Goal: Information Seeking & Learning: Compare options

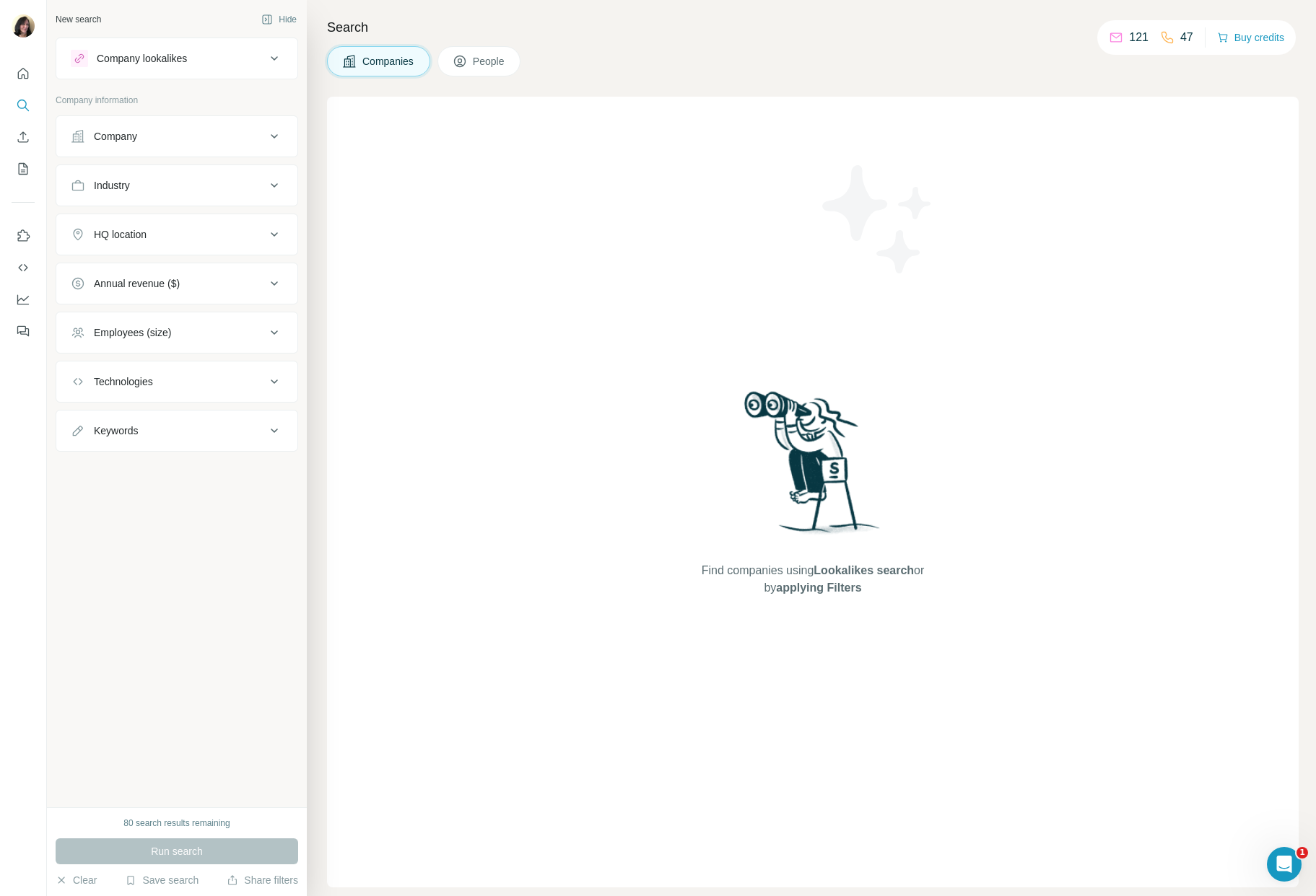
click at [263, 59] on div "Company lookalikes" at bounding box center [168, 58] width 195 height 17
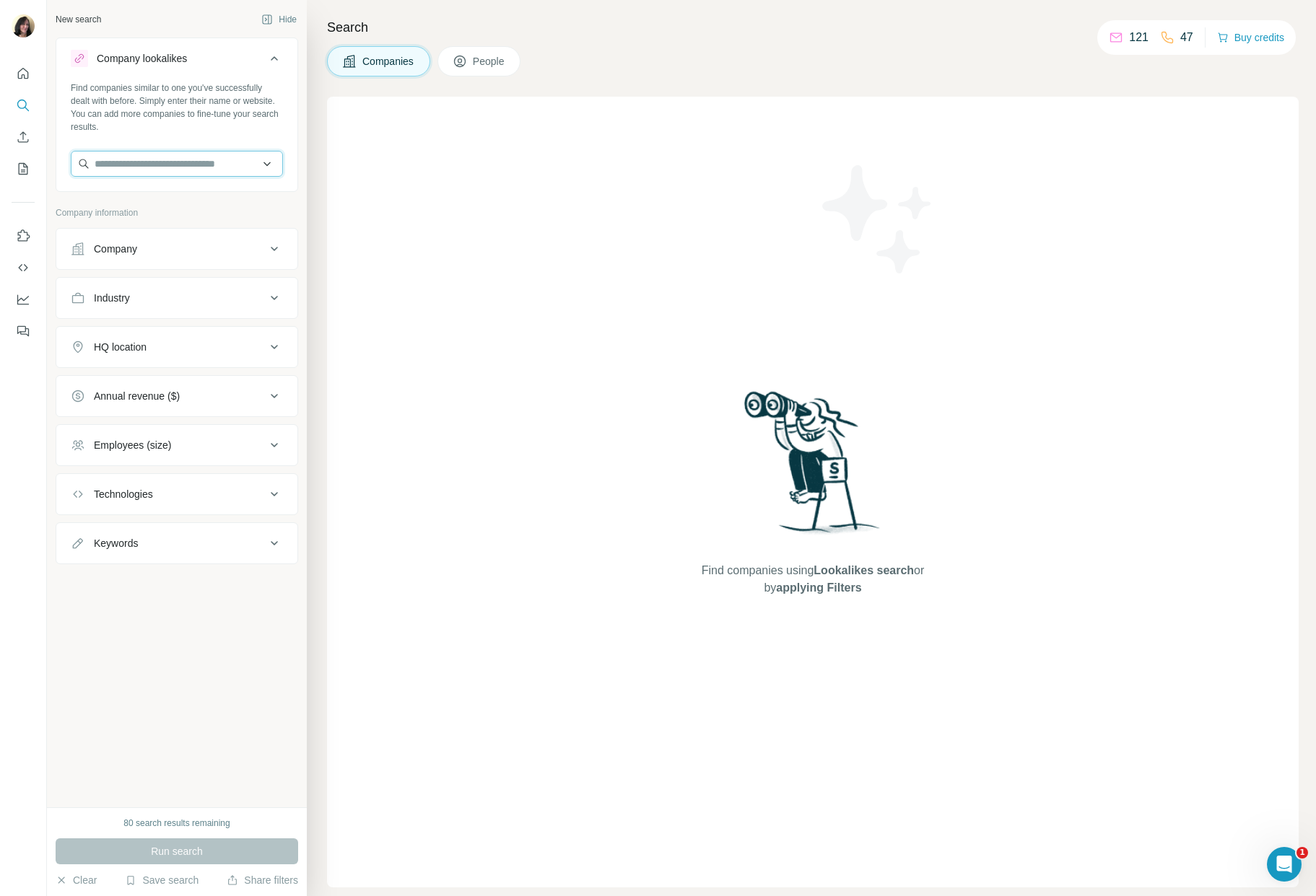
click at [171, 166] on input "text" at bounding box center [177, 163] width 213 height 26
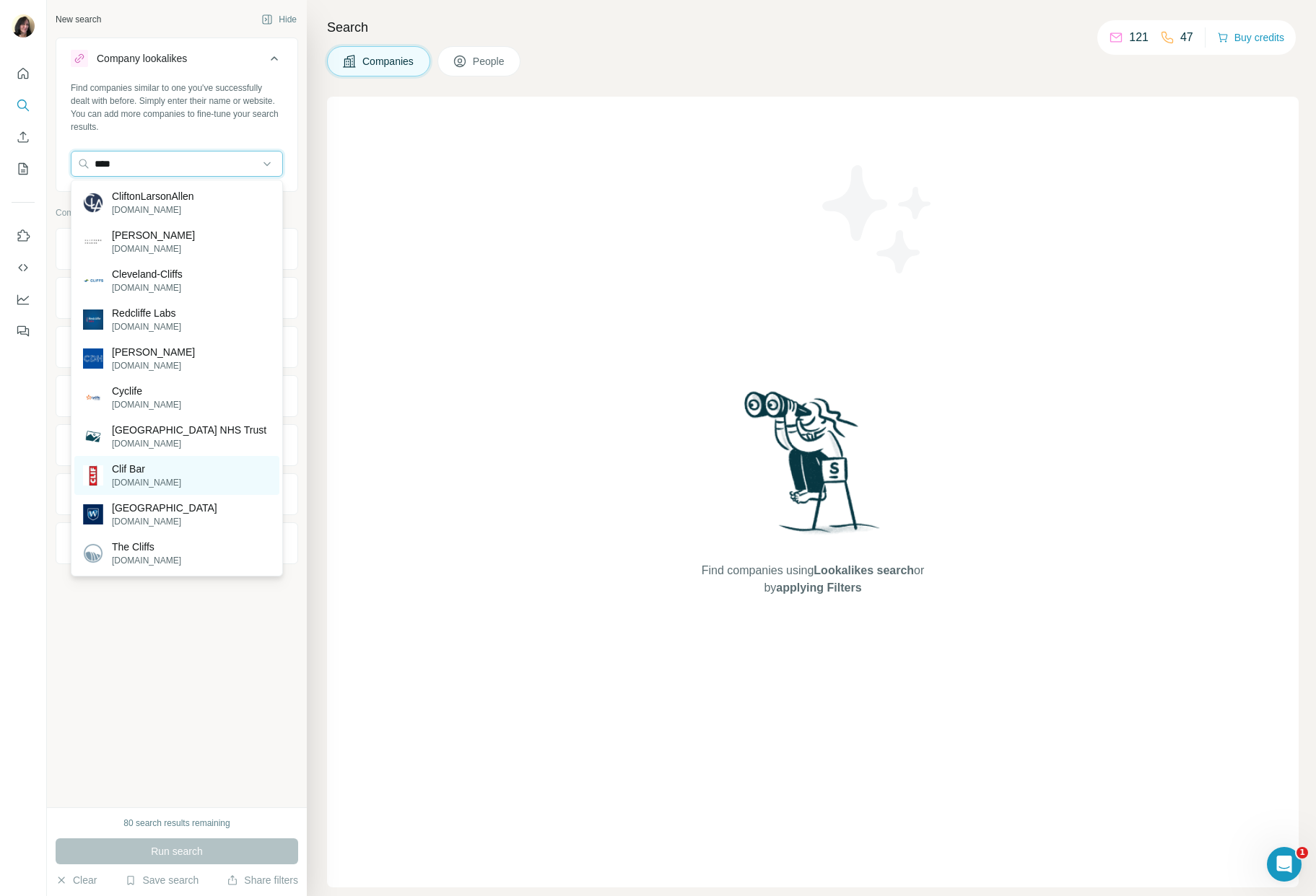
type input "****"
click at [132, 490] on p "[DOMAIN_NAME]" at bounding box center [146, 482] width 69 height 13
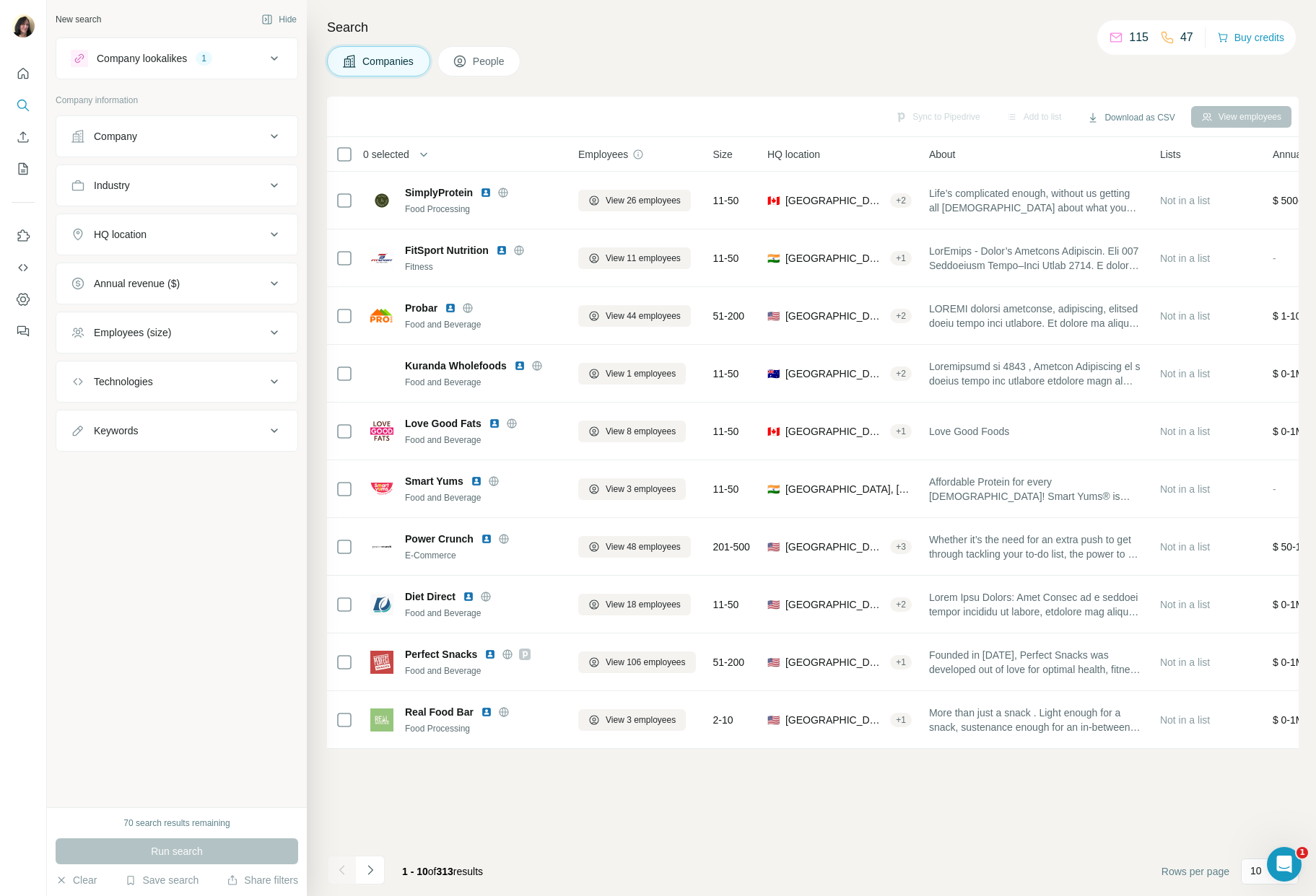
click at [279, 234] on icon at bounding box center [273, 234] width 17 height 17
click at [170, 270] on input "text" at bounding box center [177, 270] width 213 height 26
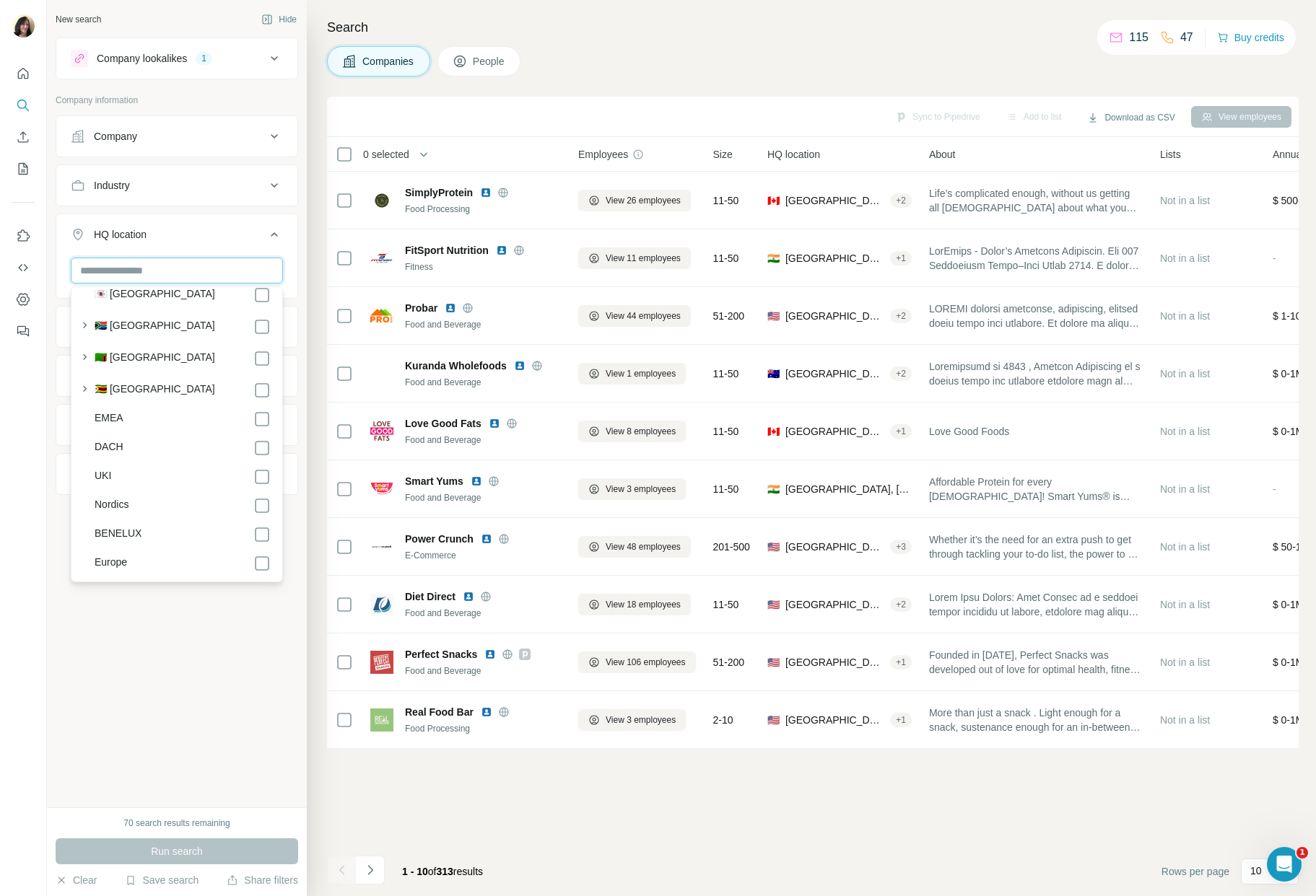
scroll to position [7791, 0]
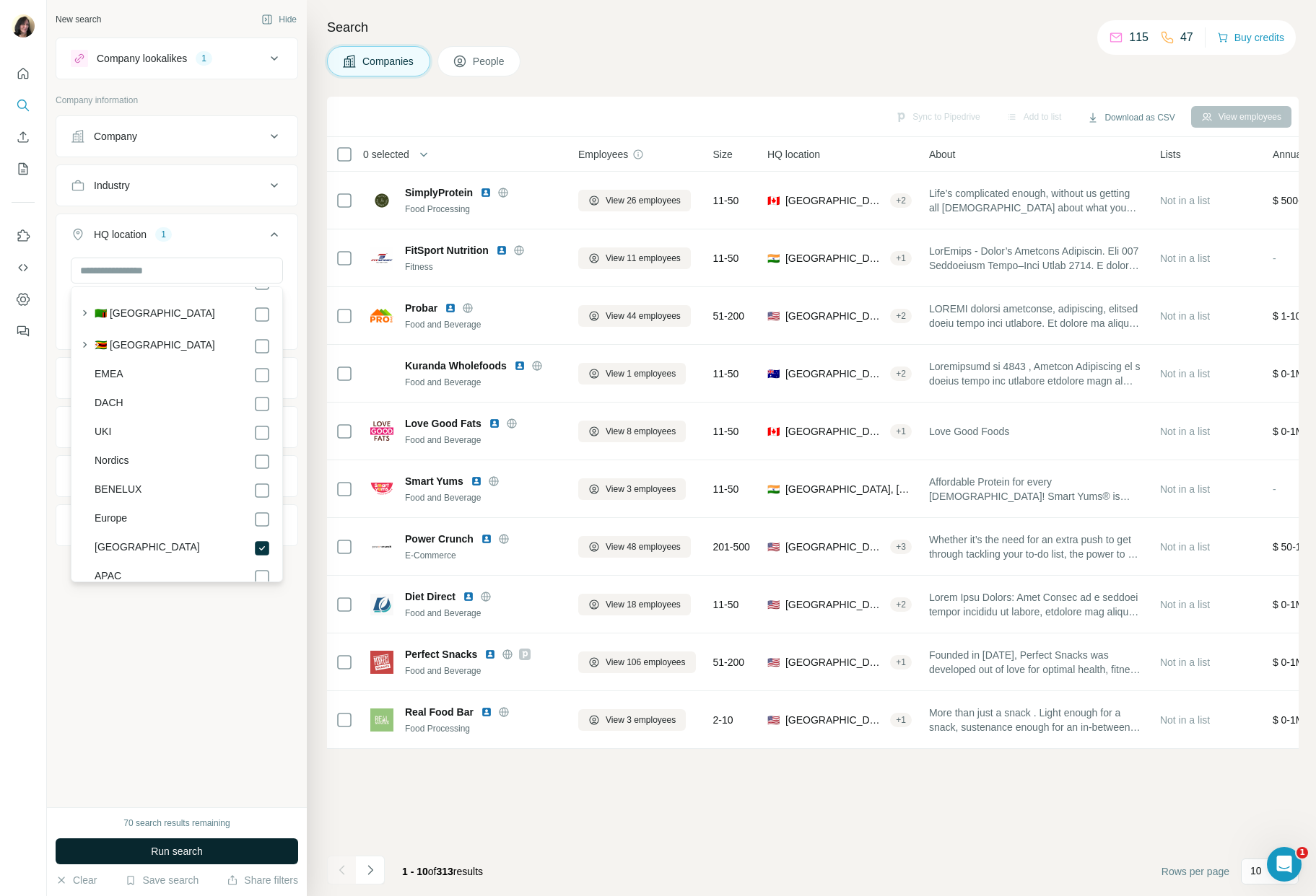
click at [201, 853] on span "Run search" at bounding box center [177, 851] width 52 height 14
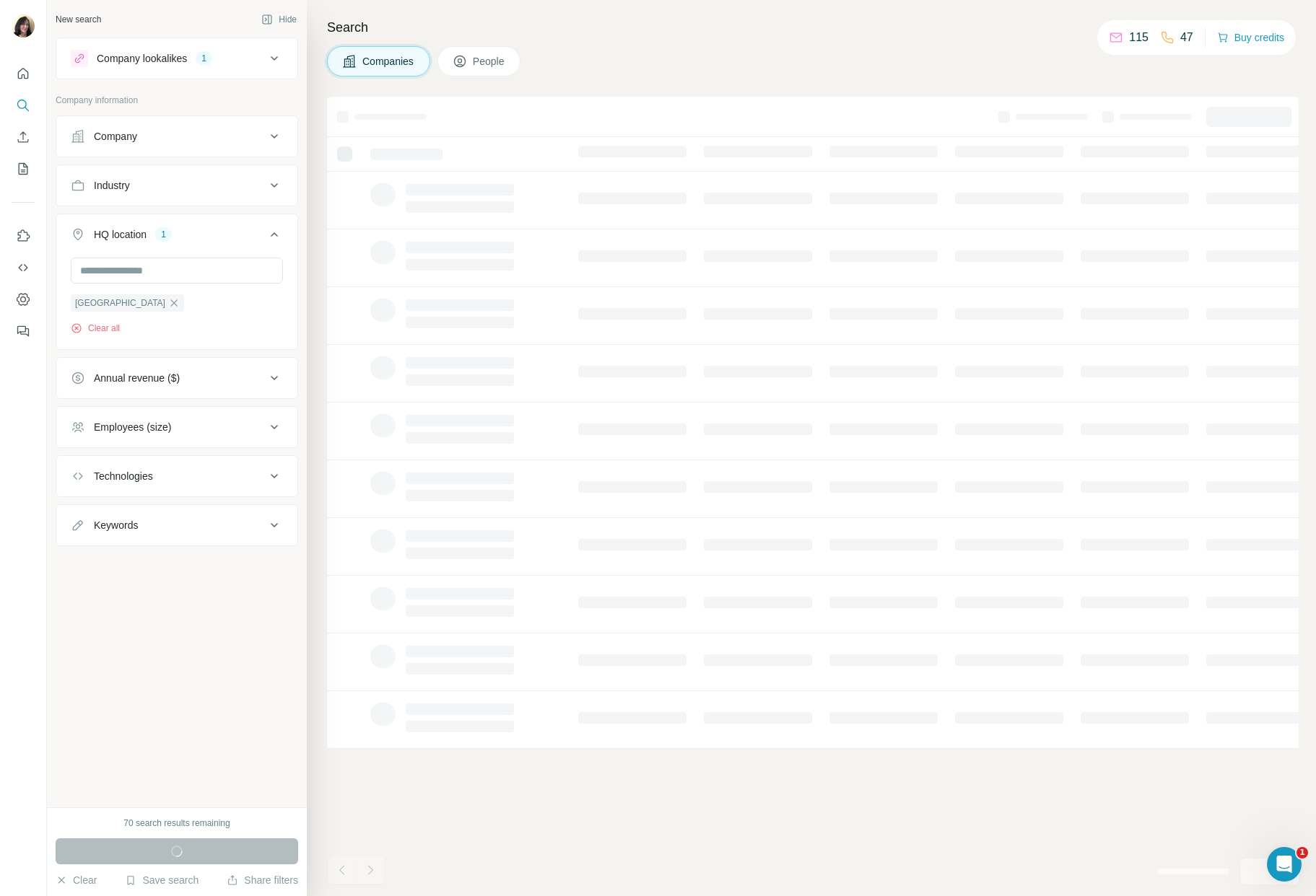
click at [272, 377] on icon at bounding box center [274, 378] width 7 height 4
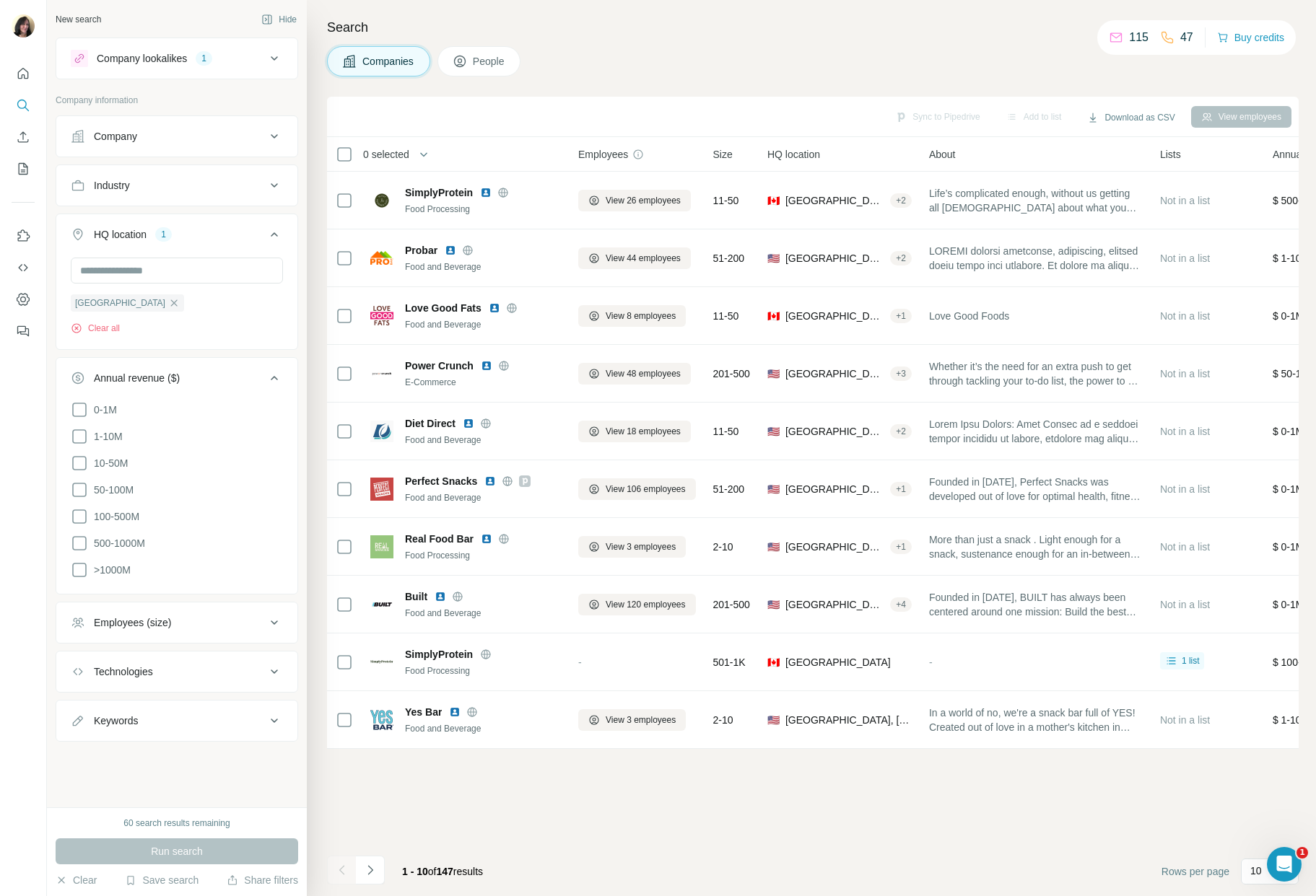
click at [660, 818] on div "Sync to Pipedrive Add to list Download as CSV View employees 0 selected Compani…" at bounding box center [812, 496] width 971 height 799
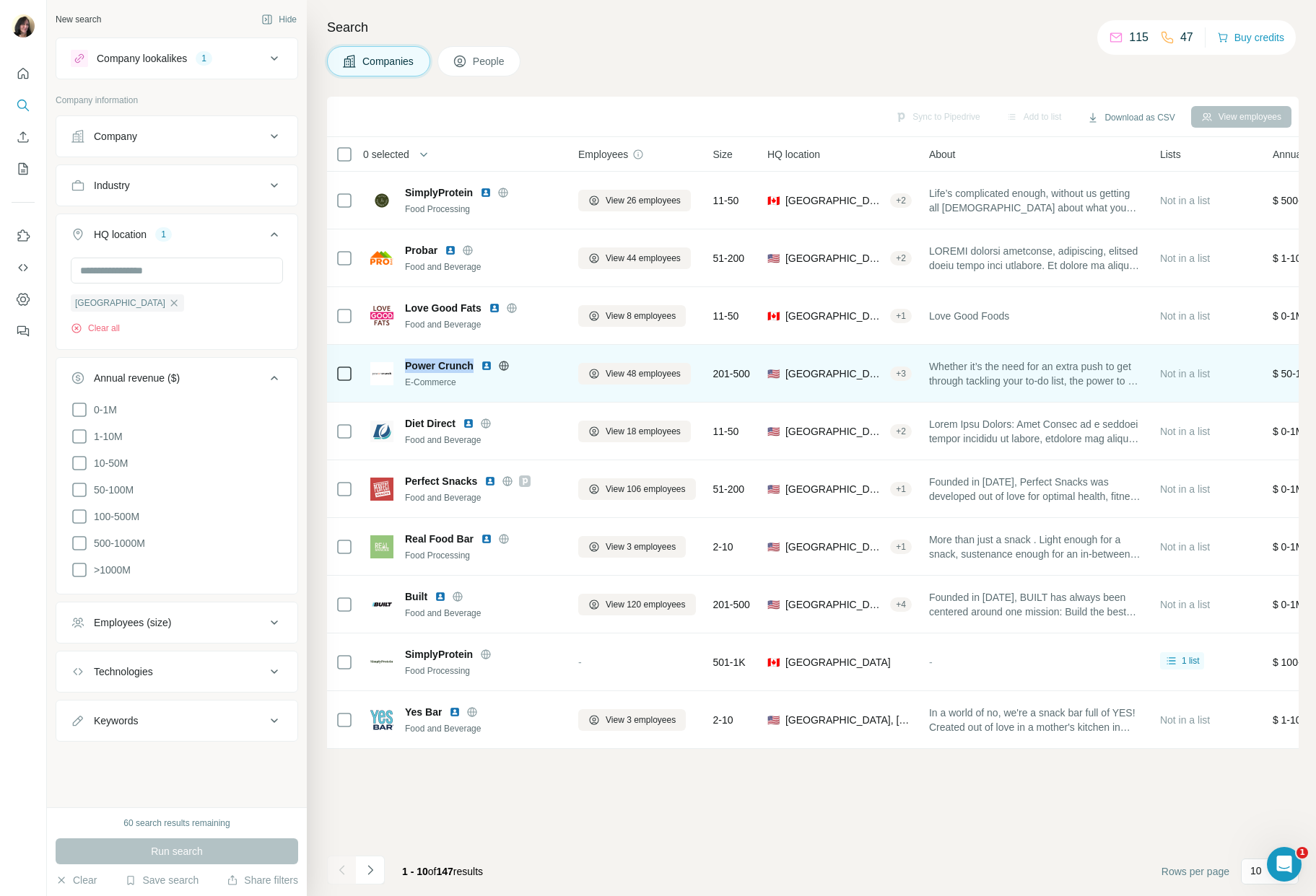
drag, startPoint x: 402, startPoint y: 363, endPoint x: 474, endPoint y: 362, distance: 72.0
click at [474, 362] on div "Power Crunch E-Commerce" at bounding box center [465, 374] width 190 height 30
copy span "Power Crunch"
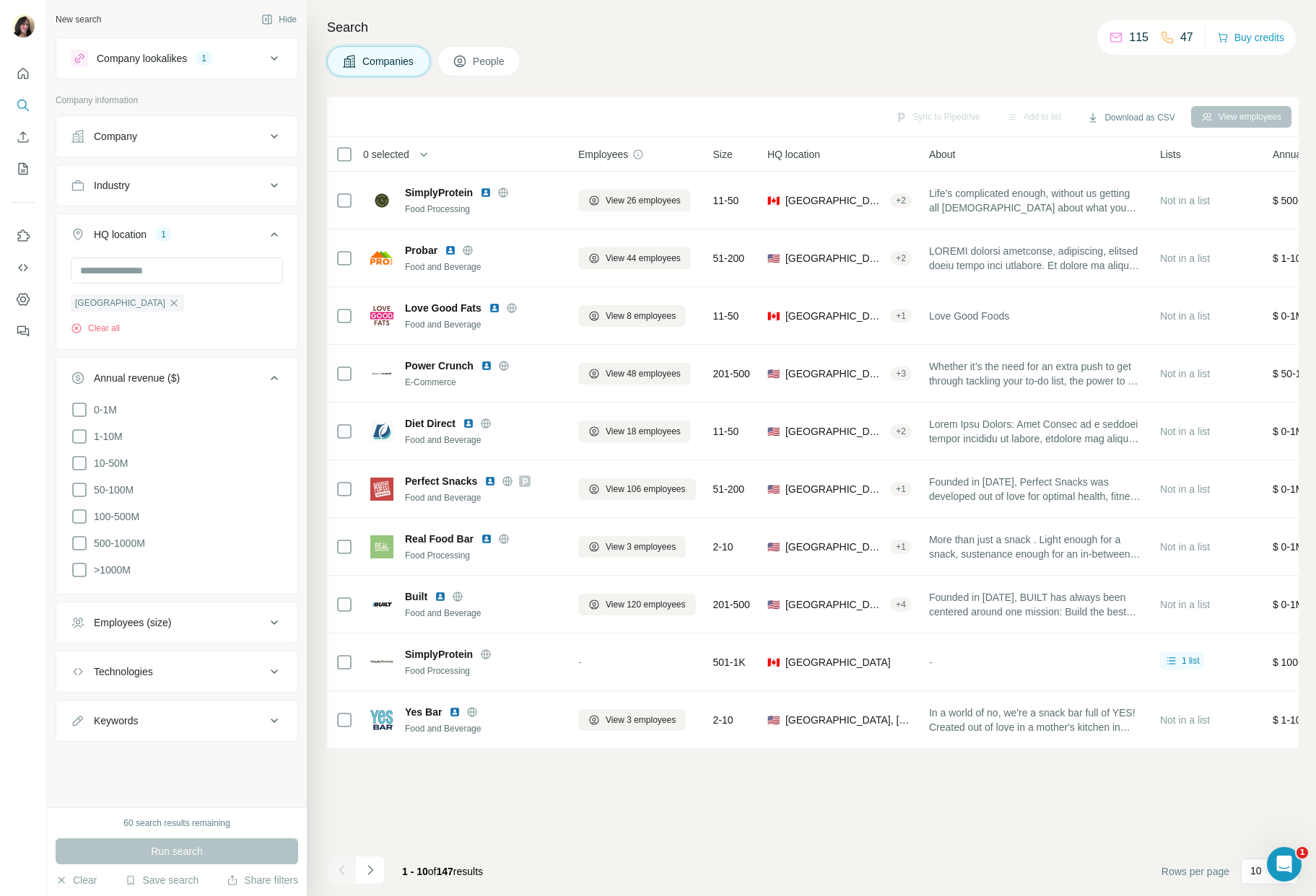
click at [789, 803] on div "Sync to Pipedrive Add to list Download as CSV View employees 0 selected Compani…" at bounding box center [812, 496] width 971 height 799
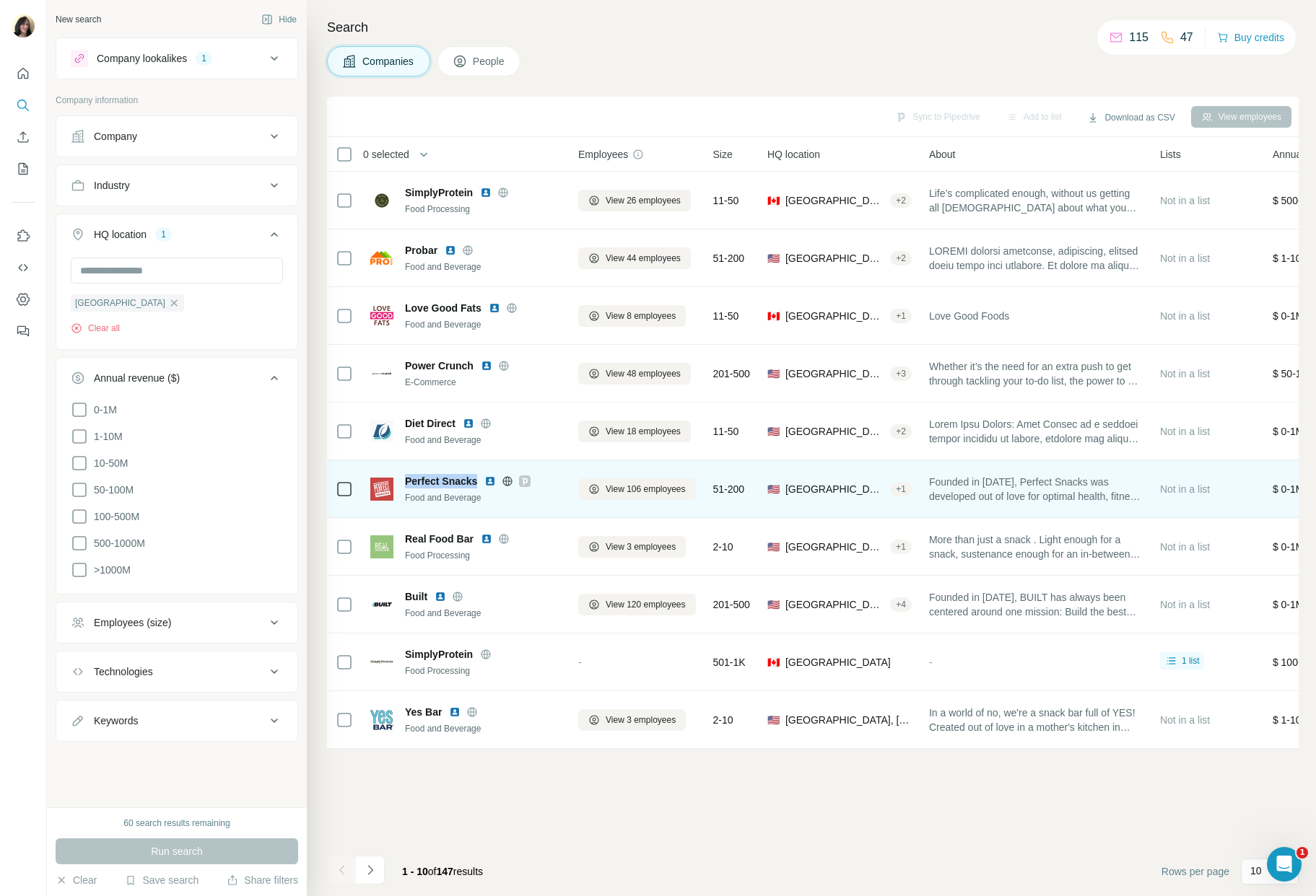
drag, startPoint x: 403, startPoint y: 466, endPoint x: 479, endPoint y: 470, distance: 76.1
click at [479, 470] on td "Perfect Snacks Food and Beverage" at bounding box center [466, 490] width 208 height 58
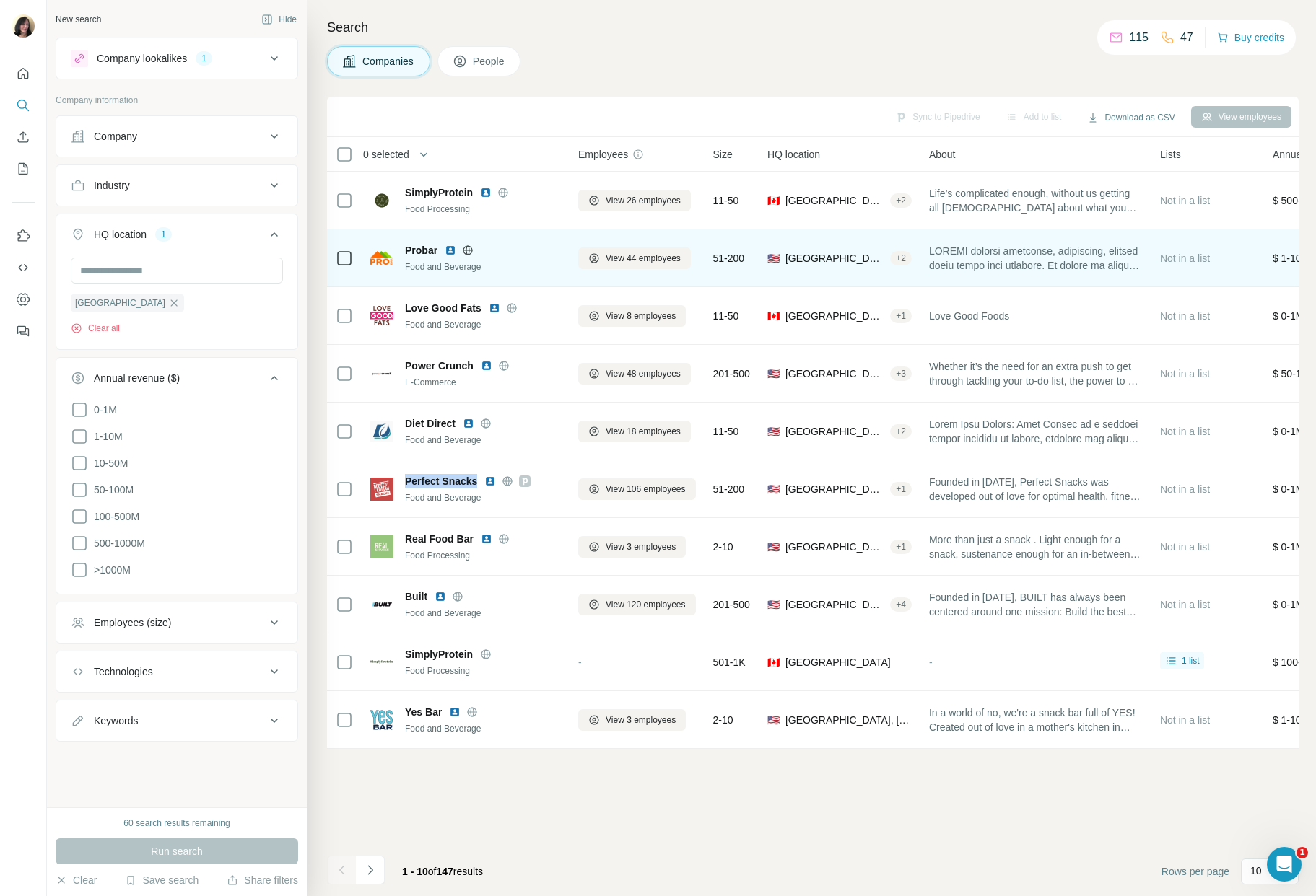
copy span "Perfect Snacks"
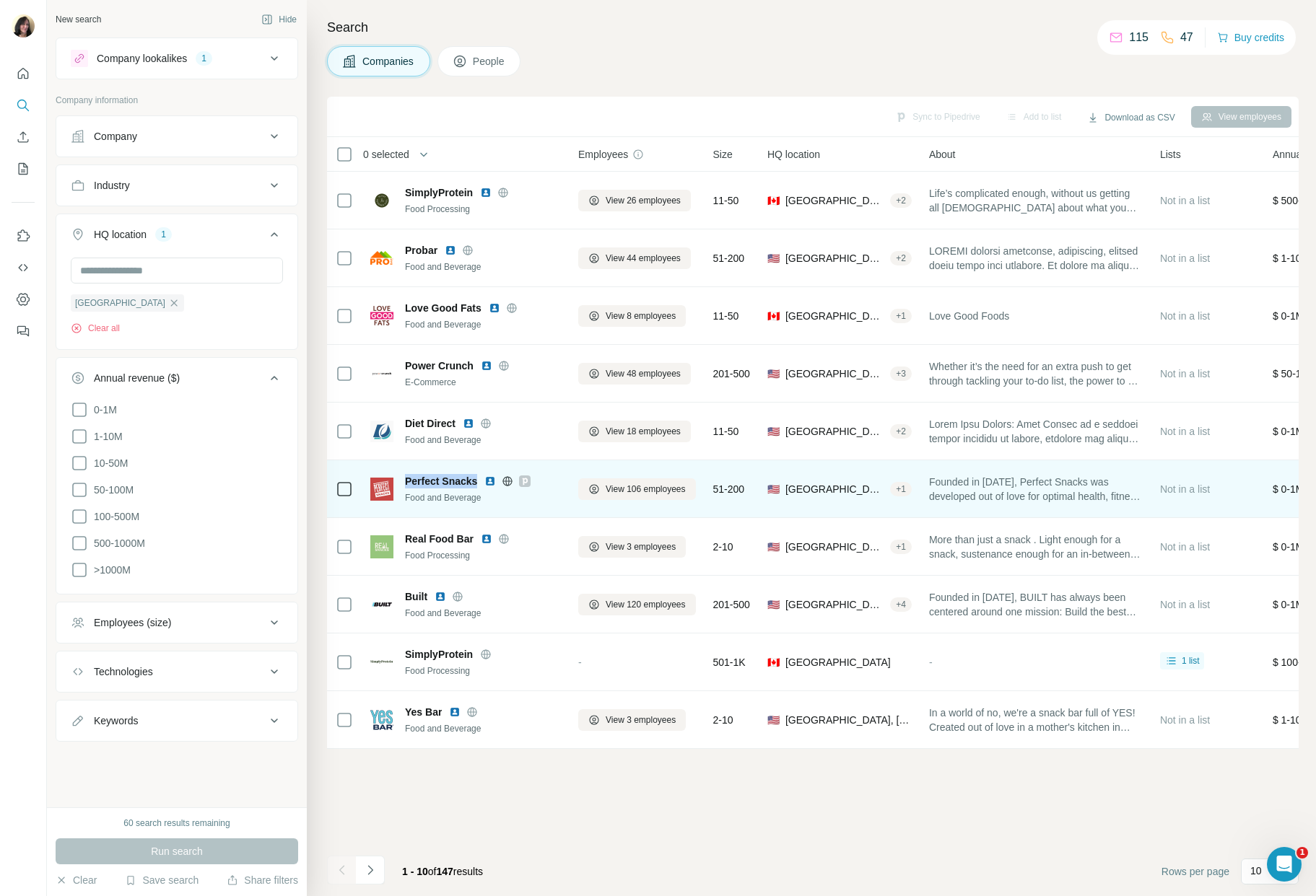
click at [490, 480] on img at bounding box center [490, 481] width 12 height 12
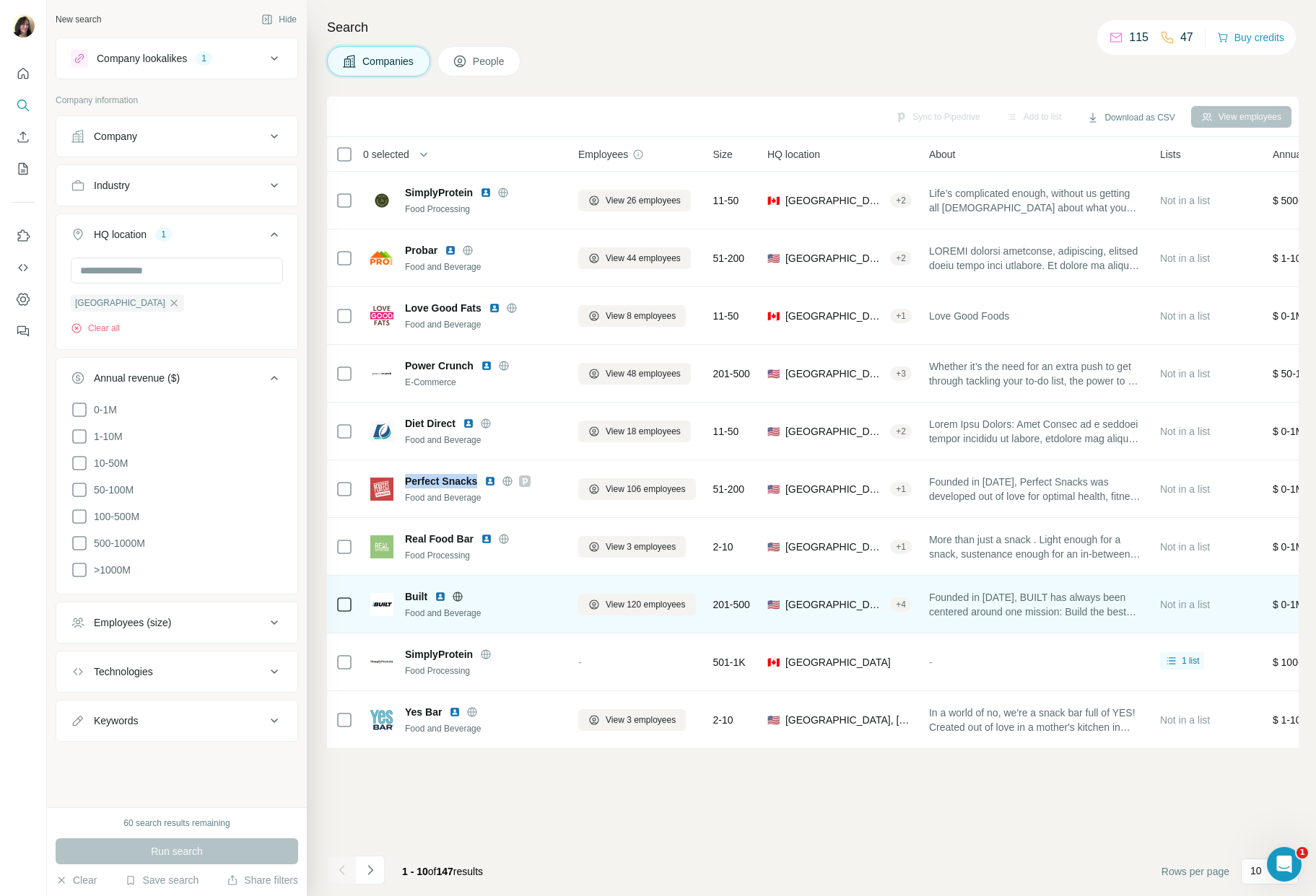
click at [436, 595] on img at bounding box center [441, 597] width 12 height 12
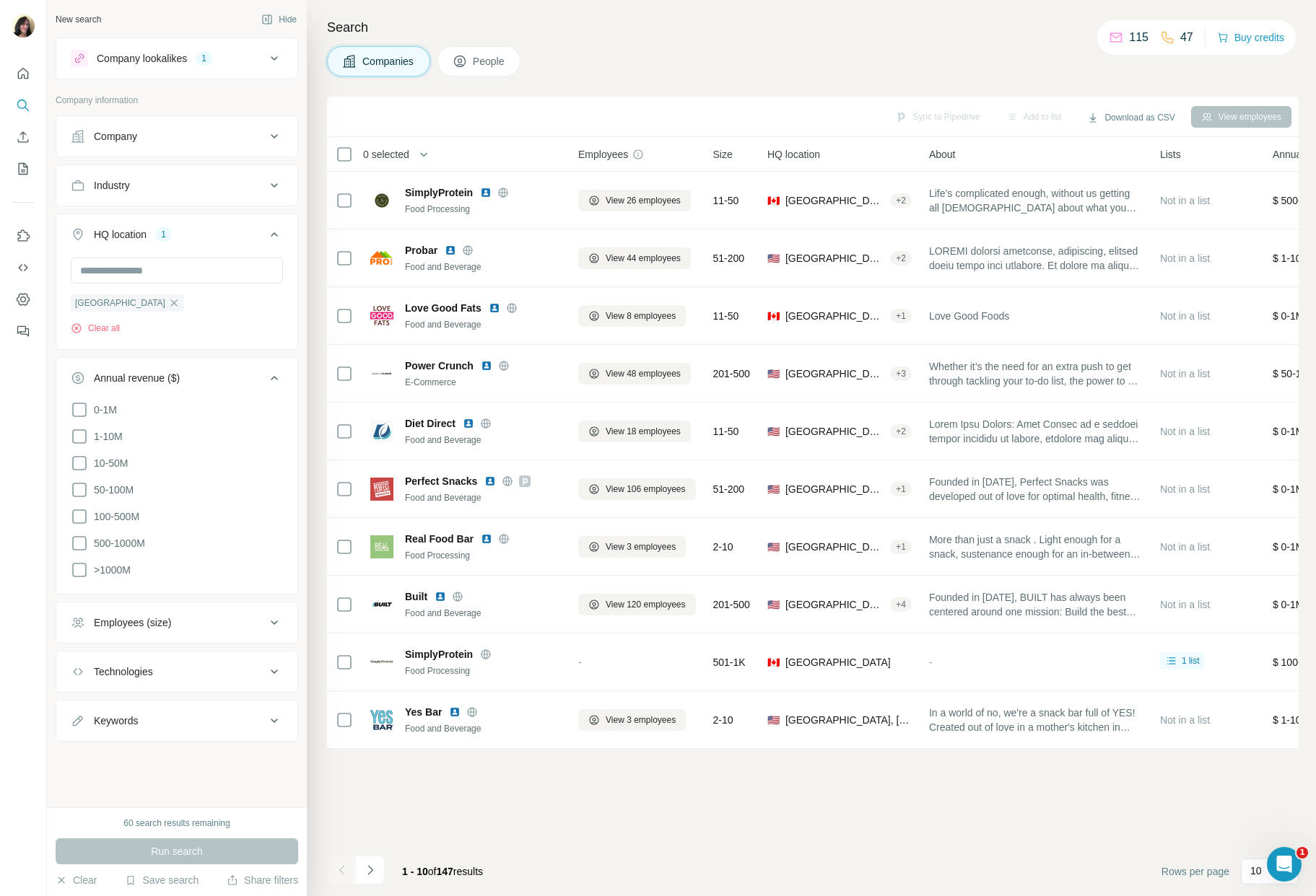
click at [733, 817] on div "Sync to Pipedrive Add to list Download as CSV View employees 0 selected Compani…" at bounding box center [812, 496] width 971 height 799
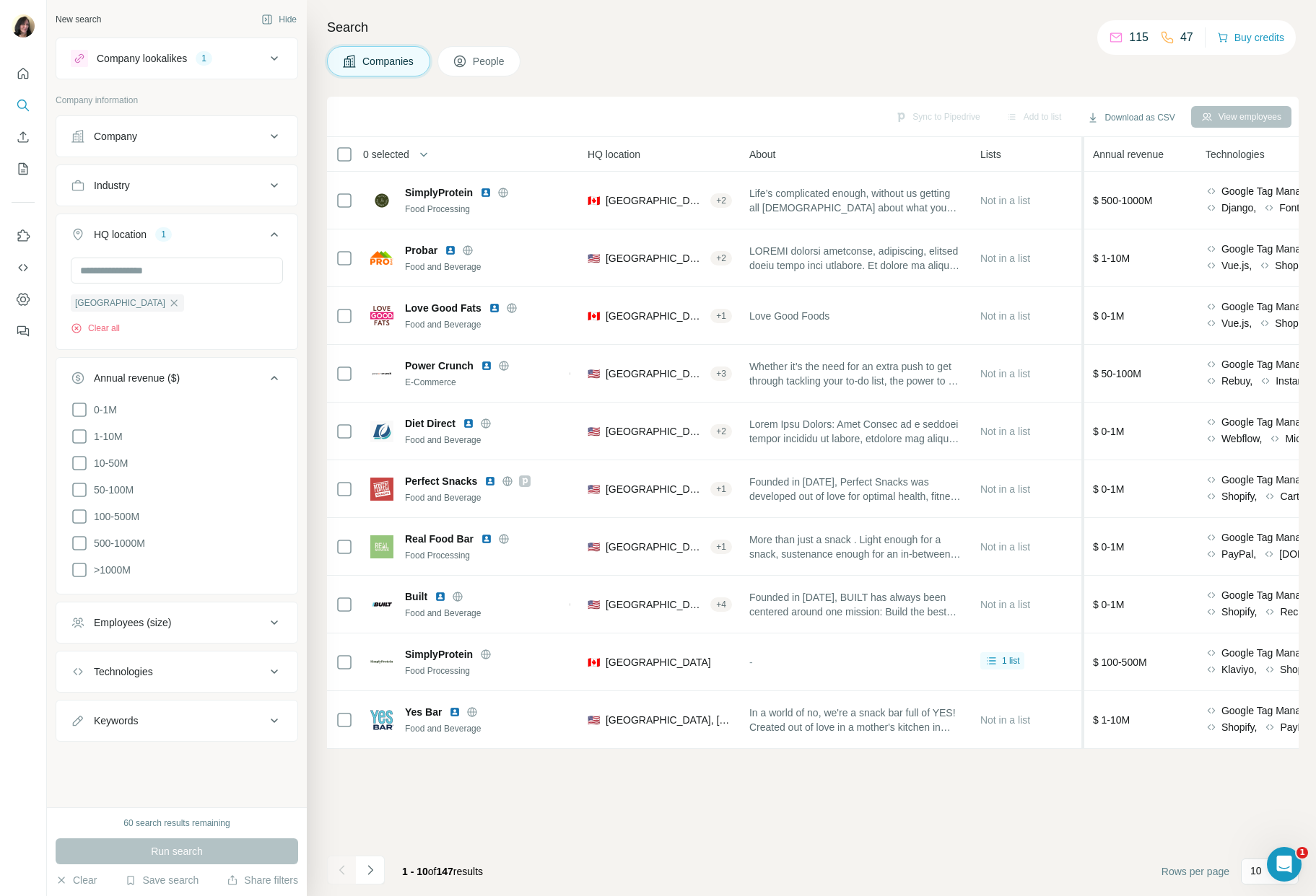
drag, startPoint x: 1108, startPoint y: 117, endPoint x: 1091, endPoint y: 538, distance: 421.3
click at [1091, 895] on html "New search Hide Company lookalikes 1 Company information Company Industry HQ lo…" at bounding box center [658, 448] width 1316 height 896
click at [1124, 151] on span "Annual revenue" at bounding box center [1127, 154] width 71 height 14
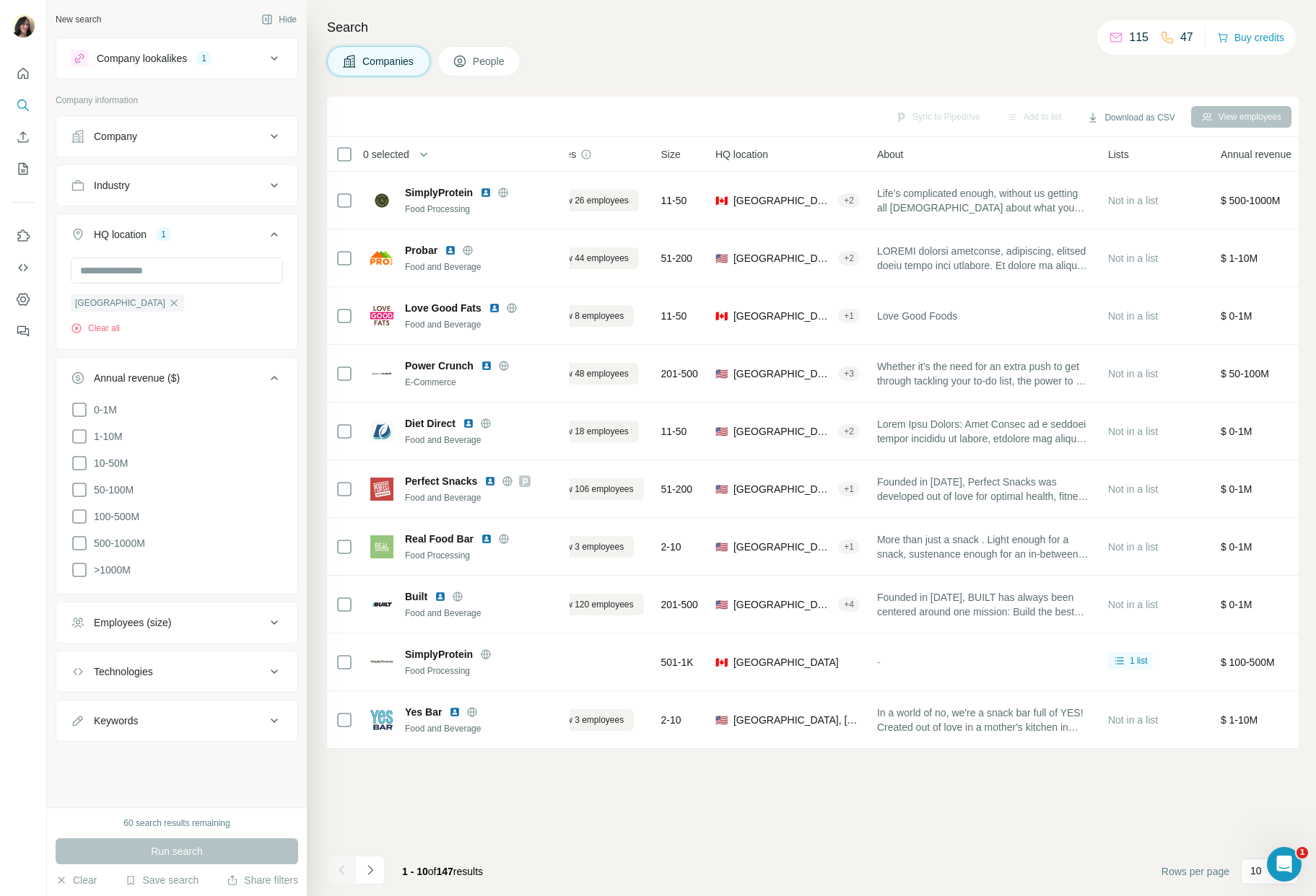
scroll to position [0, 0]
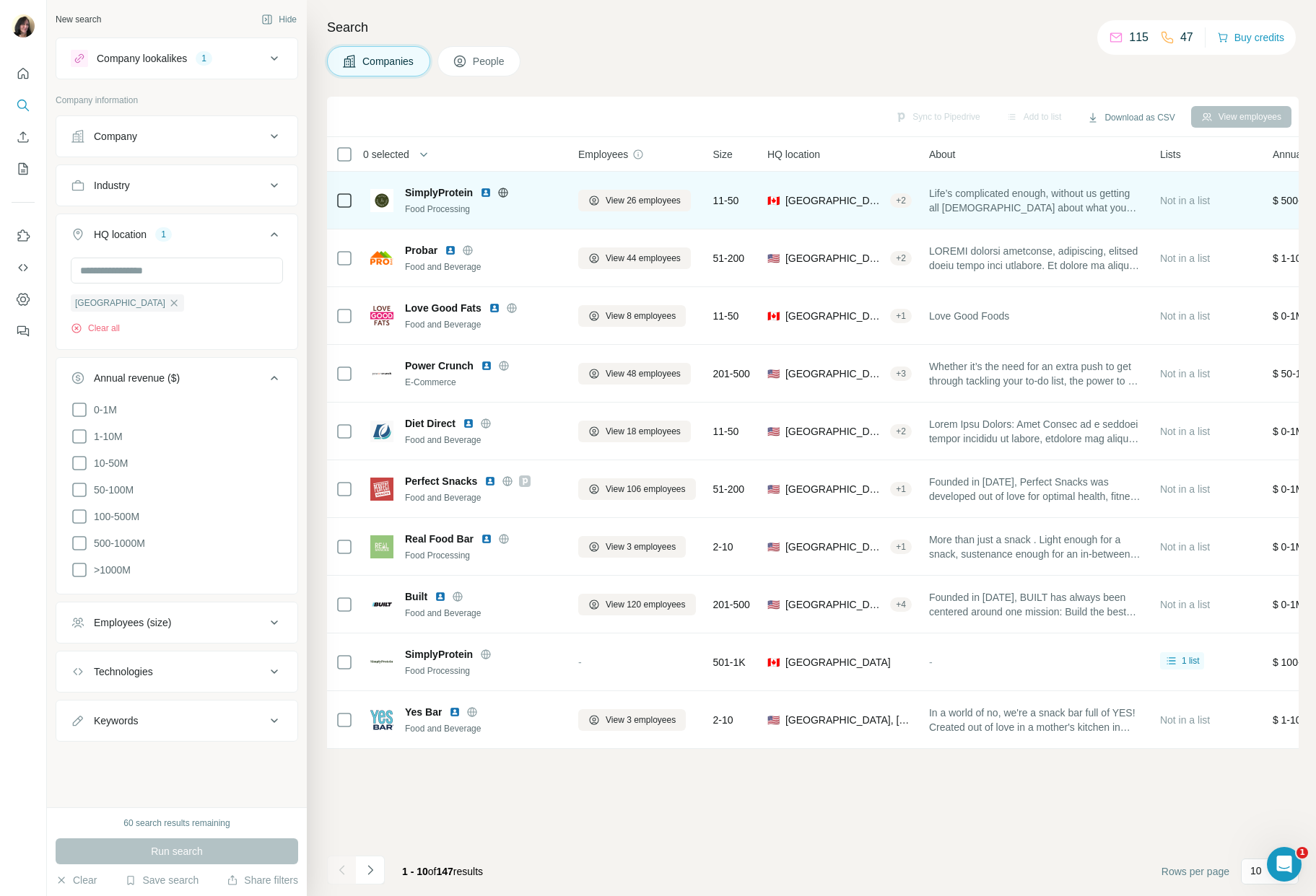
click at [485, 194] on img at bounding box center [486, 193] width 12 height 12
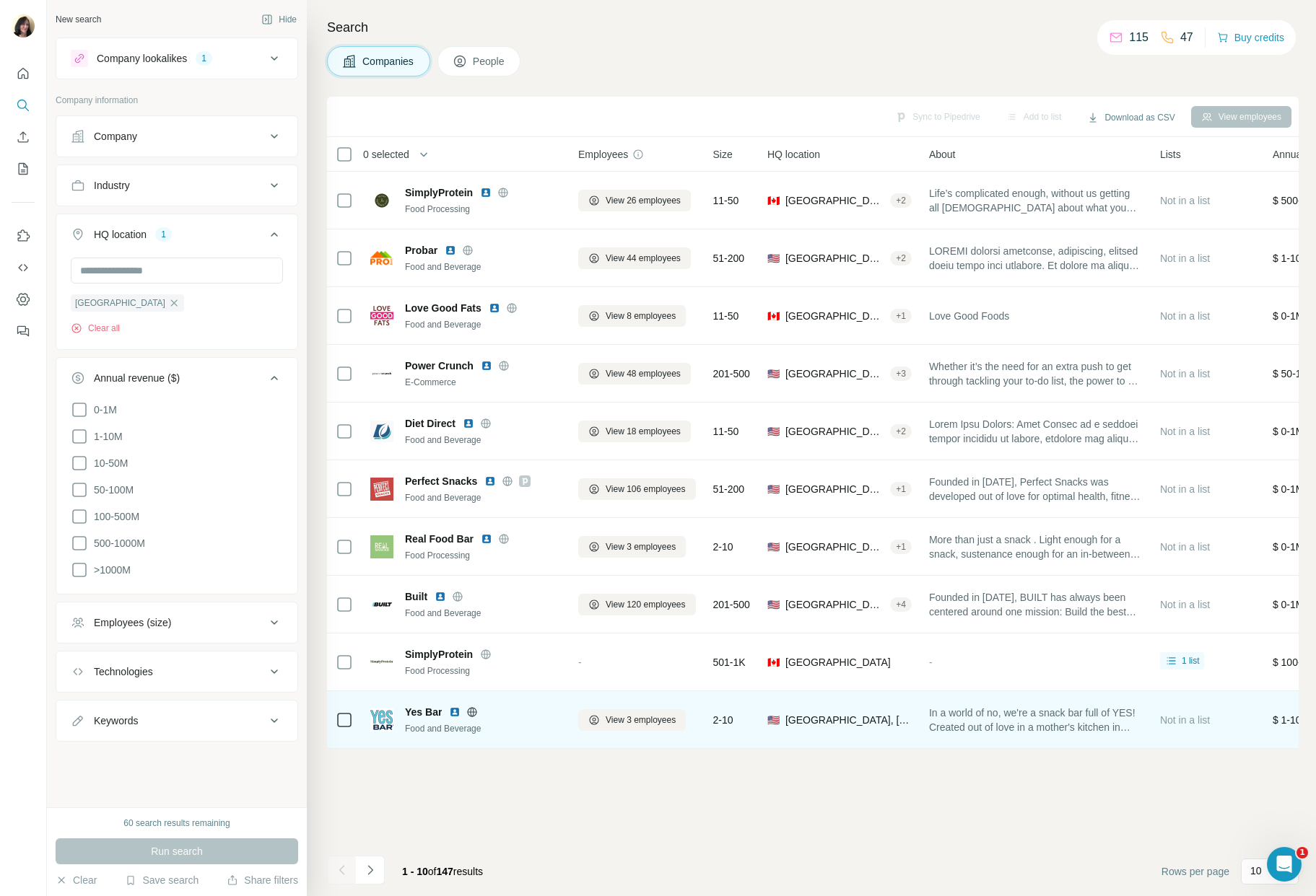
click at [453, 713] on img at bounding box center [455, 712] width 12 height 12
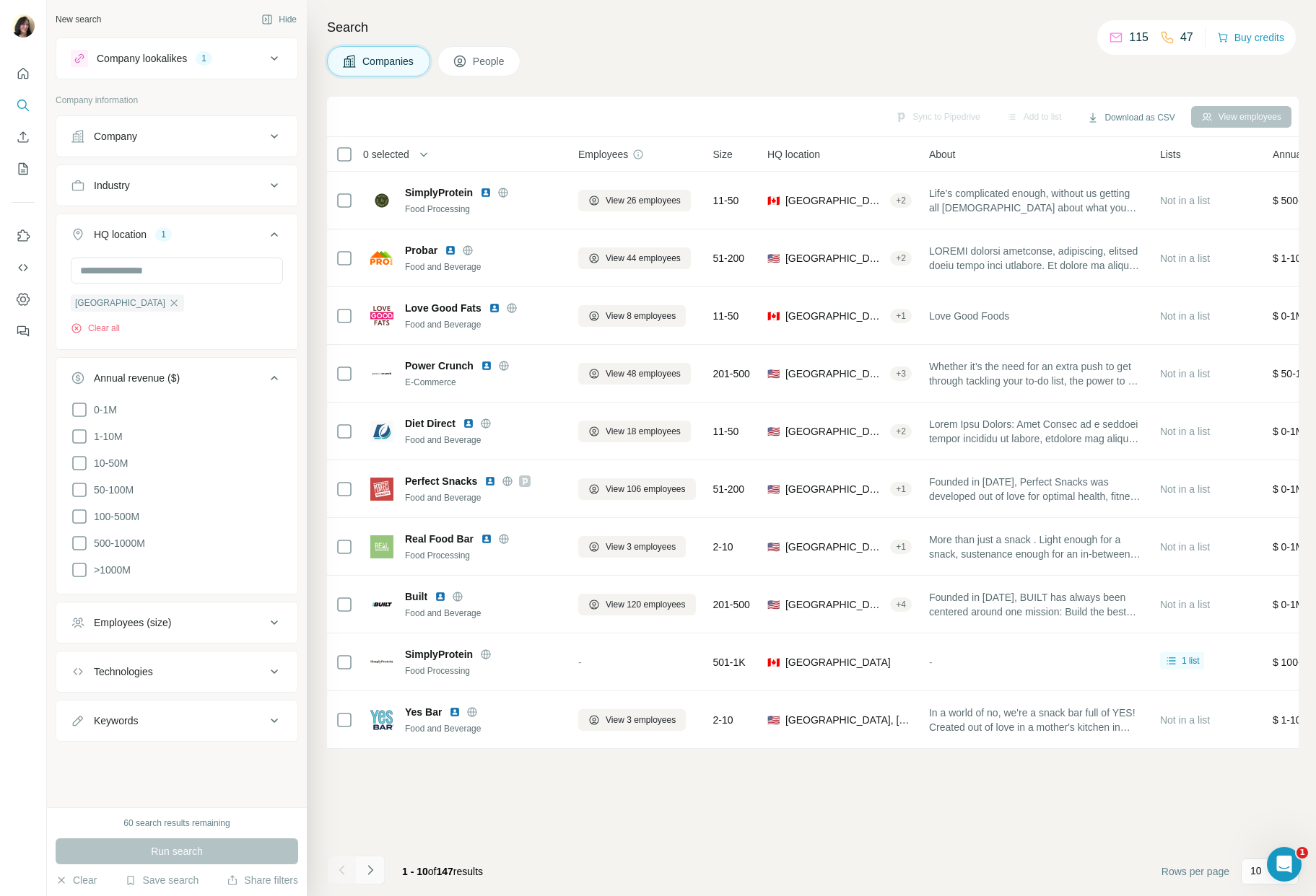
click at [372, 871] on icon "Navigate to next page" at bounding box center [370, 870] width 14 height 14
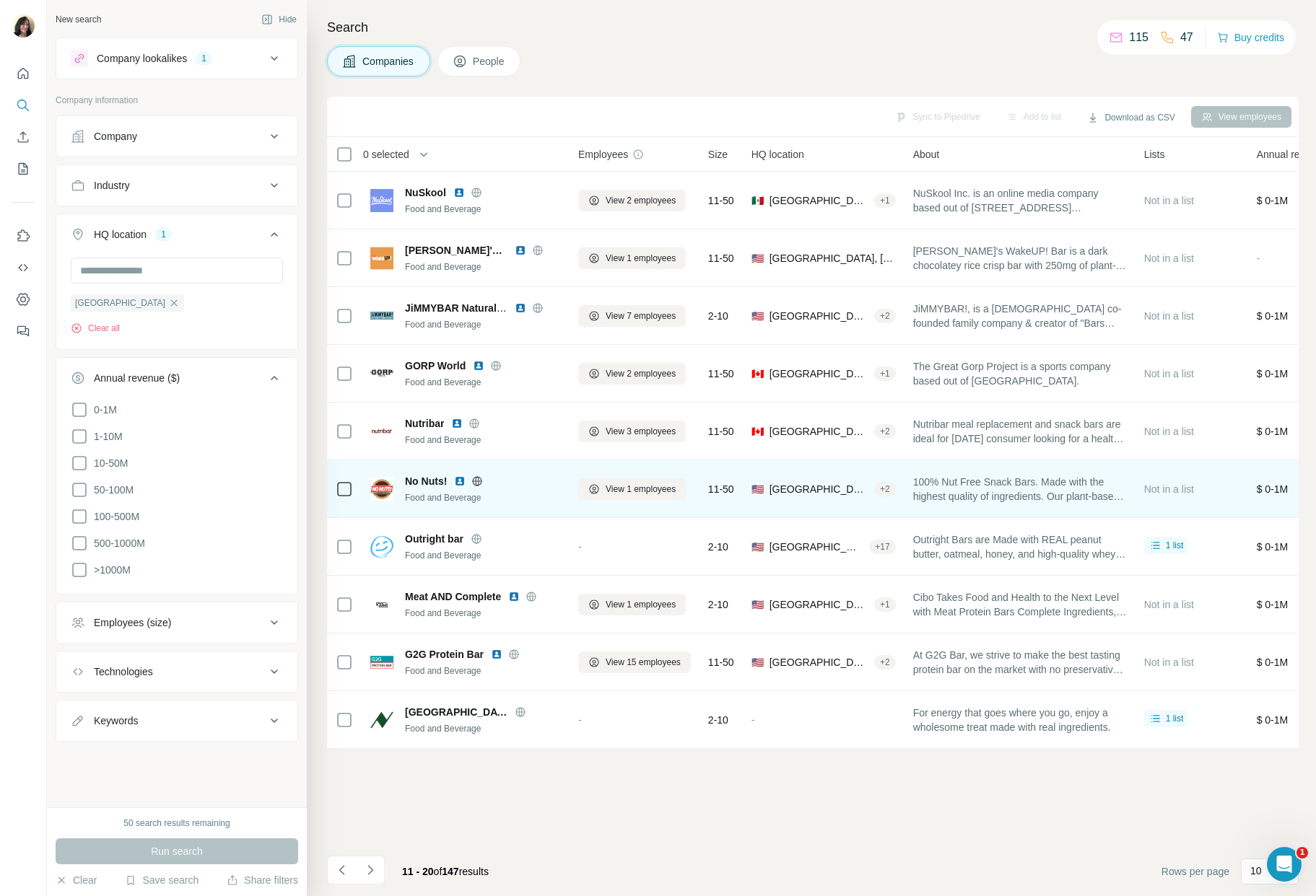
click at [456, 482] on img at bounding box center [460, 481] width 12 height 12
